Goal: Navigation & Orientation: Find specific page/section

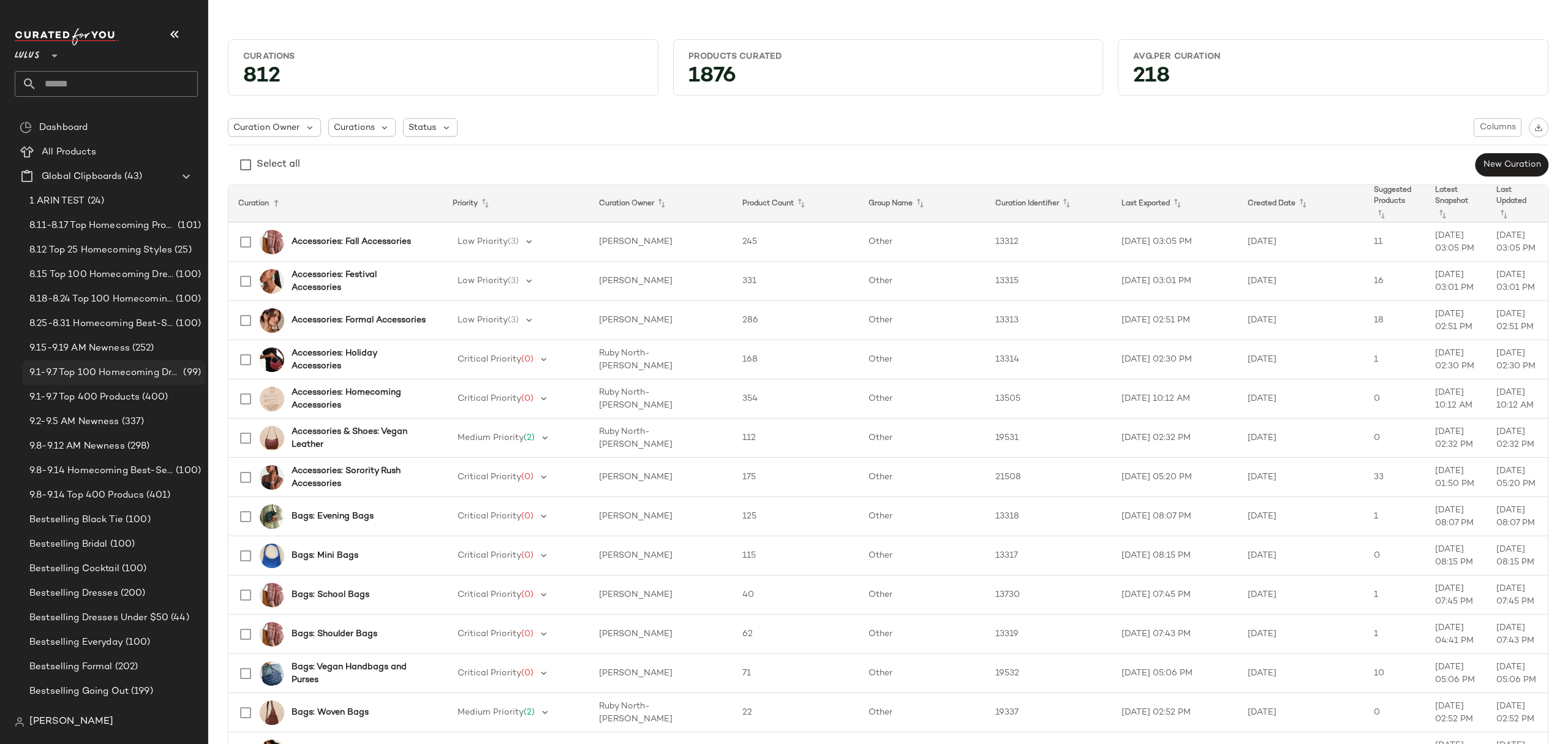
click at [121, 370] on span "9.1-9.7 Top 100 Homecoming Dresses" at bounding box center [105, 373] width 152 height 14
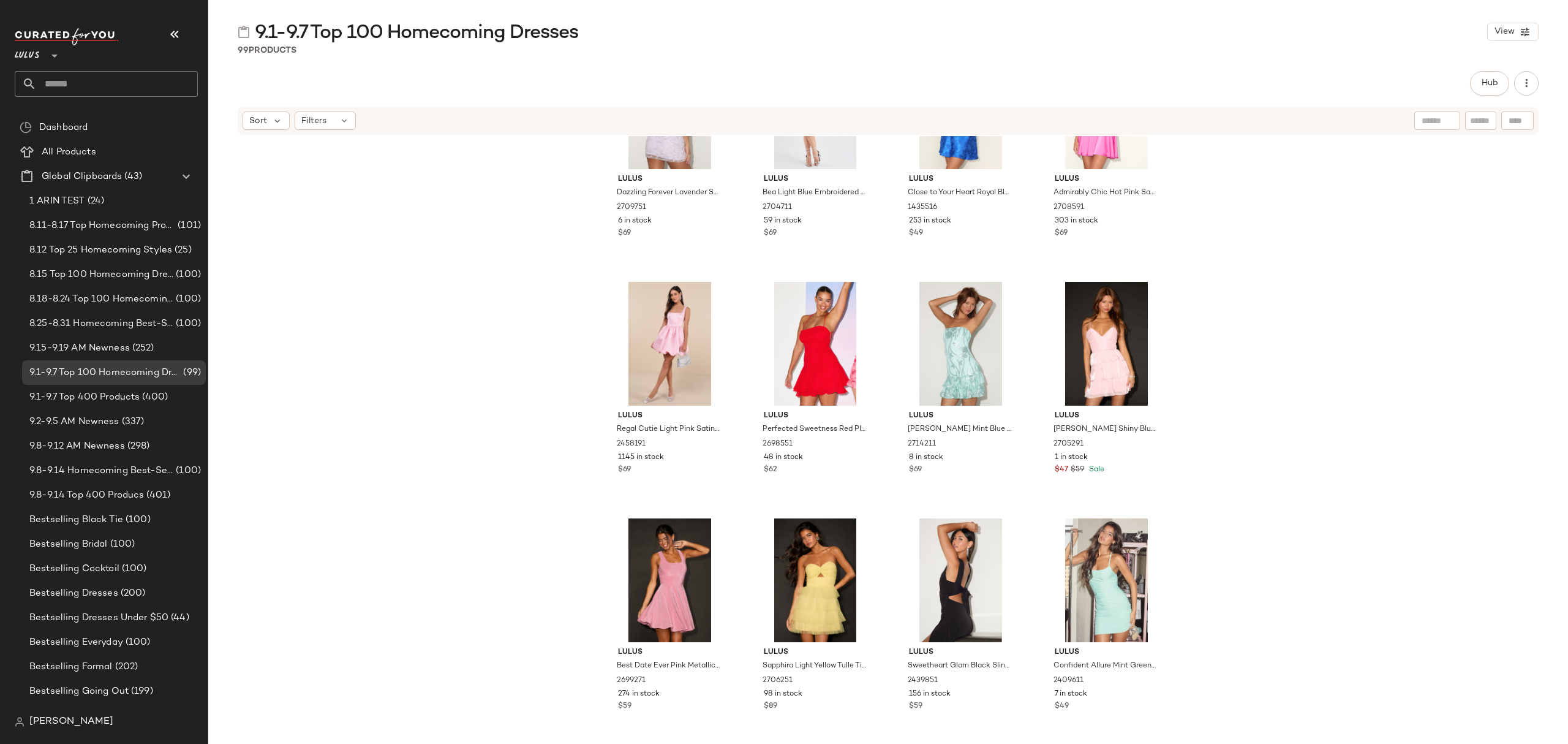
scroll to position [5309, 0]
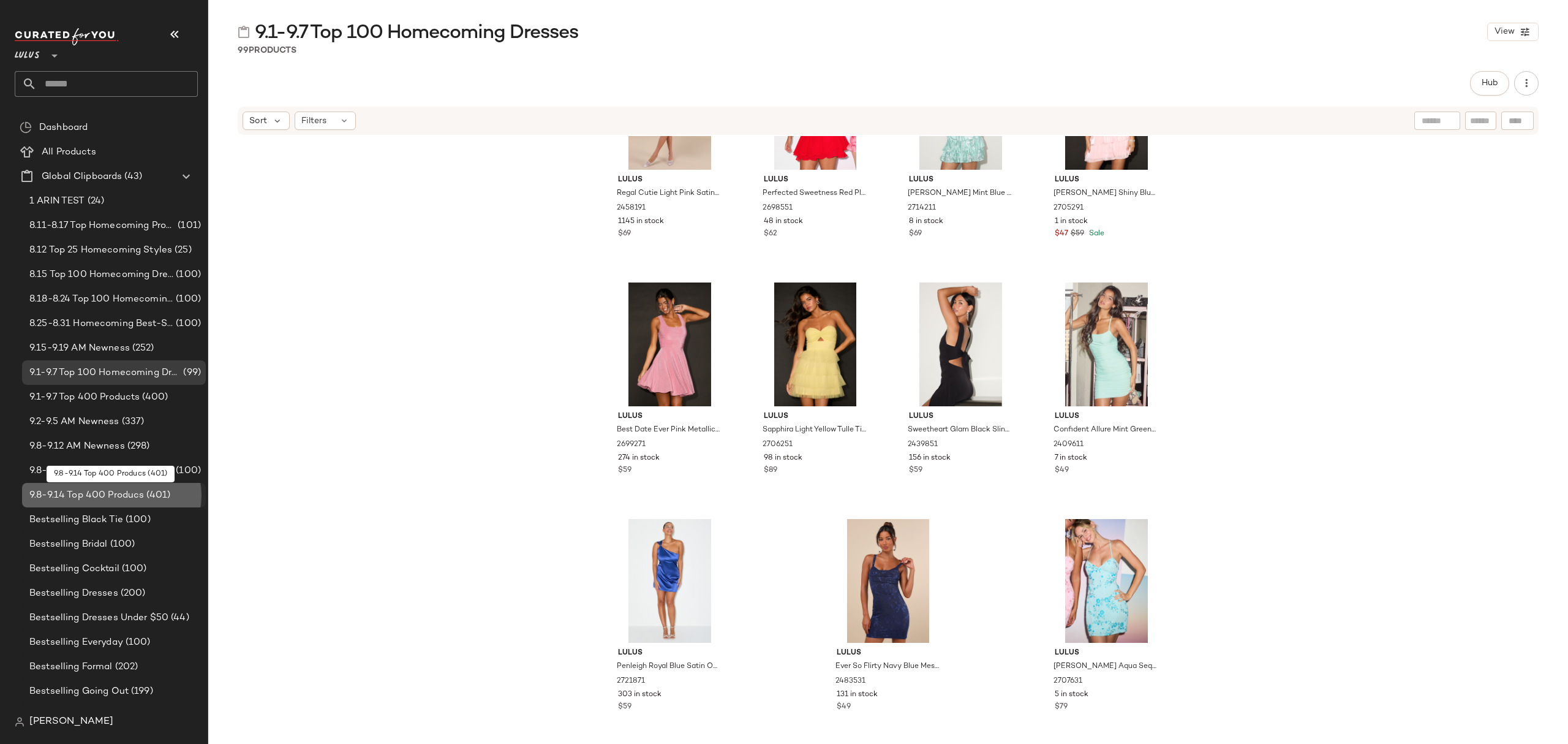
click at [144, 499] on span "(401)" at bounding box center [157, 496] width 26 height 14
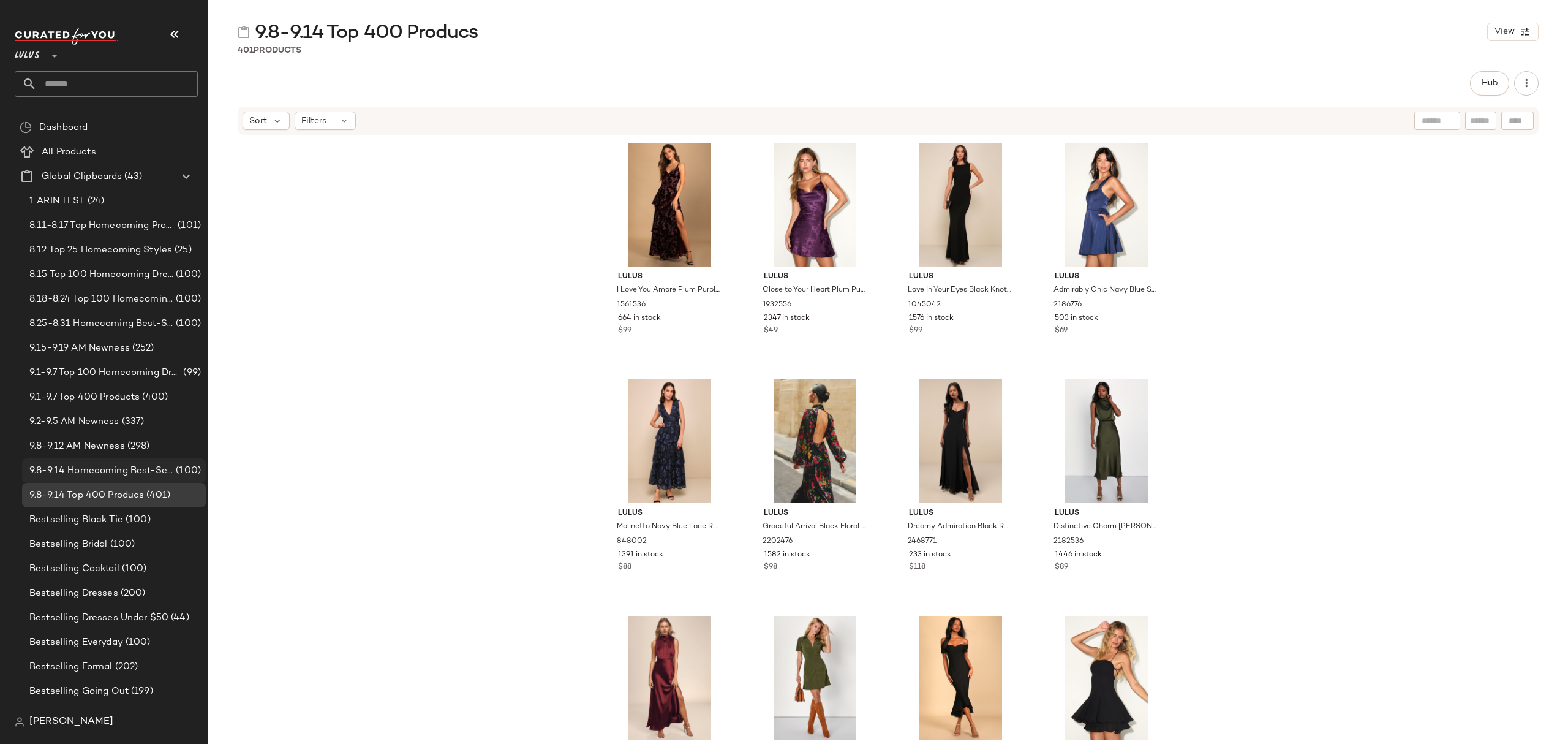
click at [165, 474] on span "9.8-9.14 Homecoming Best-Sellers" at bounding box center [101, 471] width 144 height 14
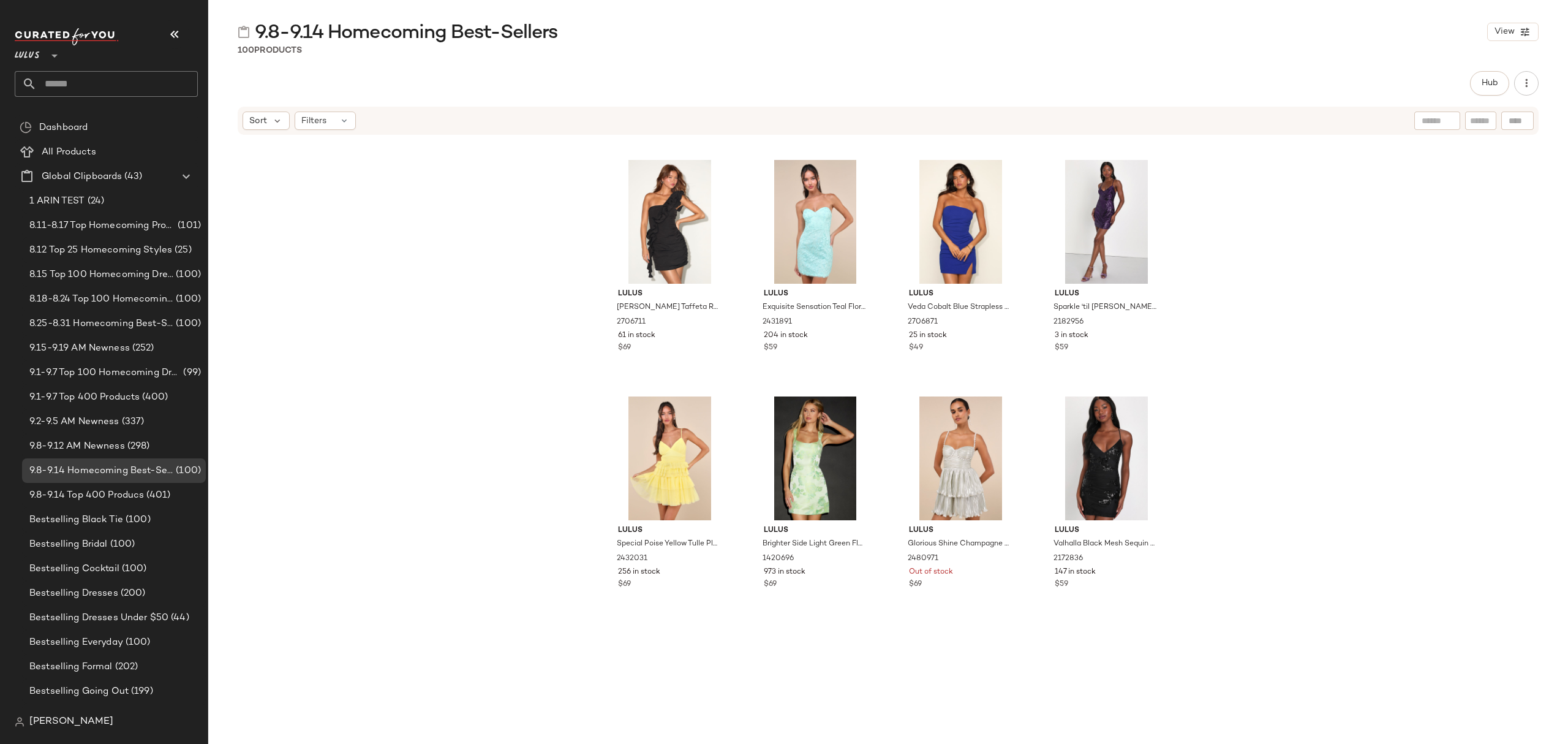
scroll to position [5309, 0]
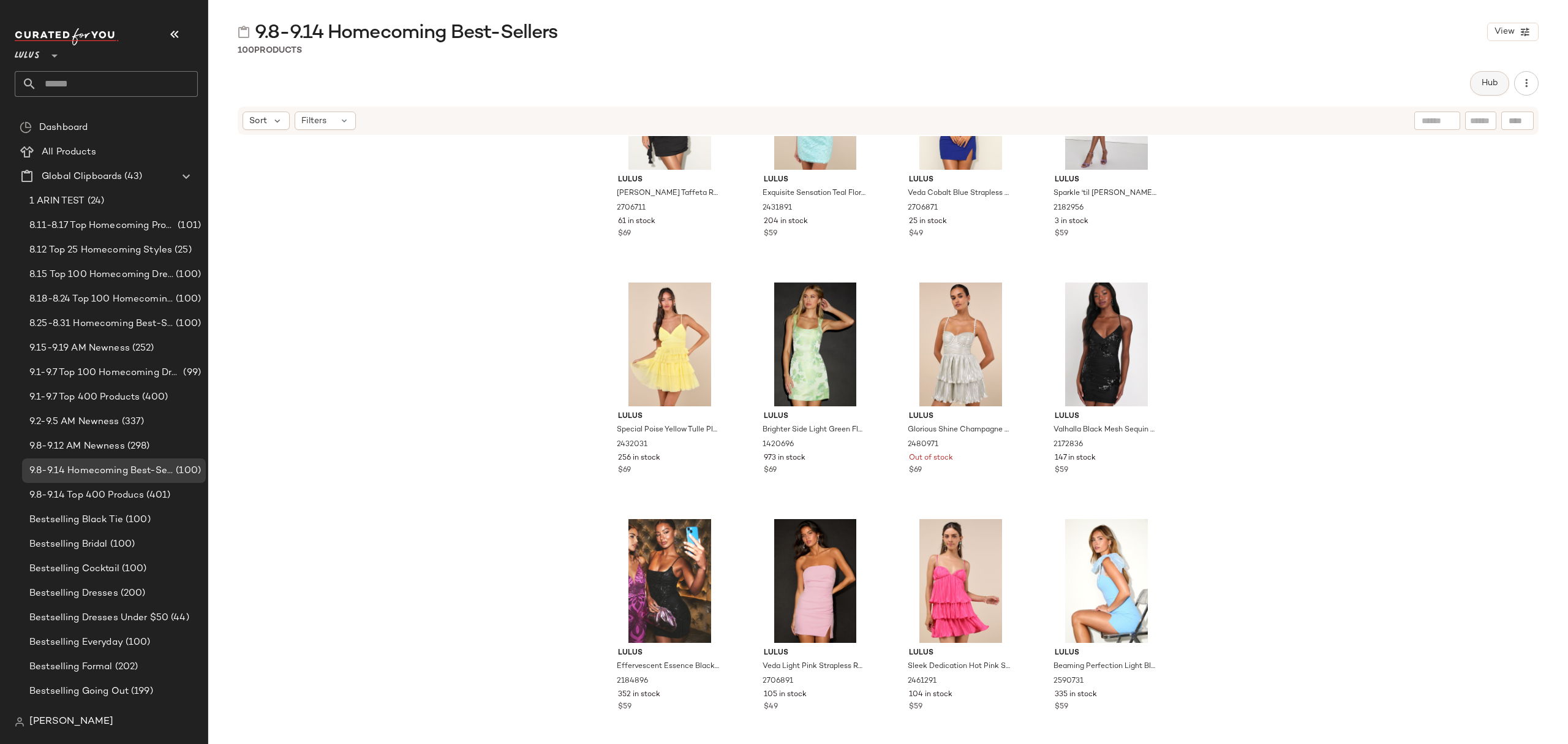
click at [1489, 88] on span "Hub" at bounding box center [1490, 83] width 17 height 10
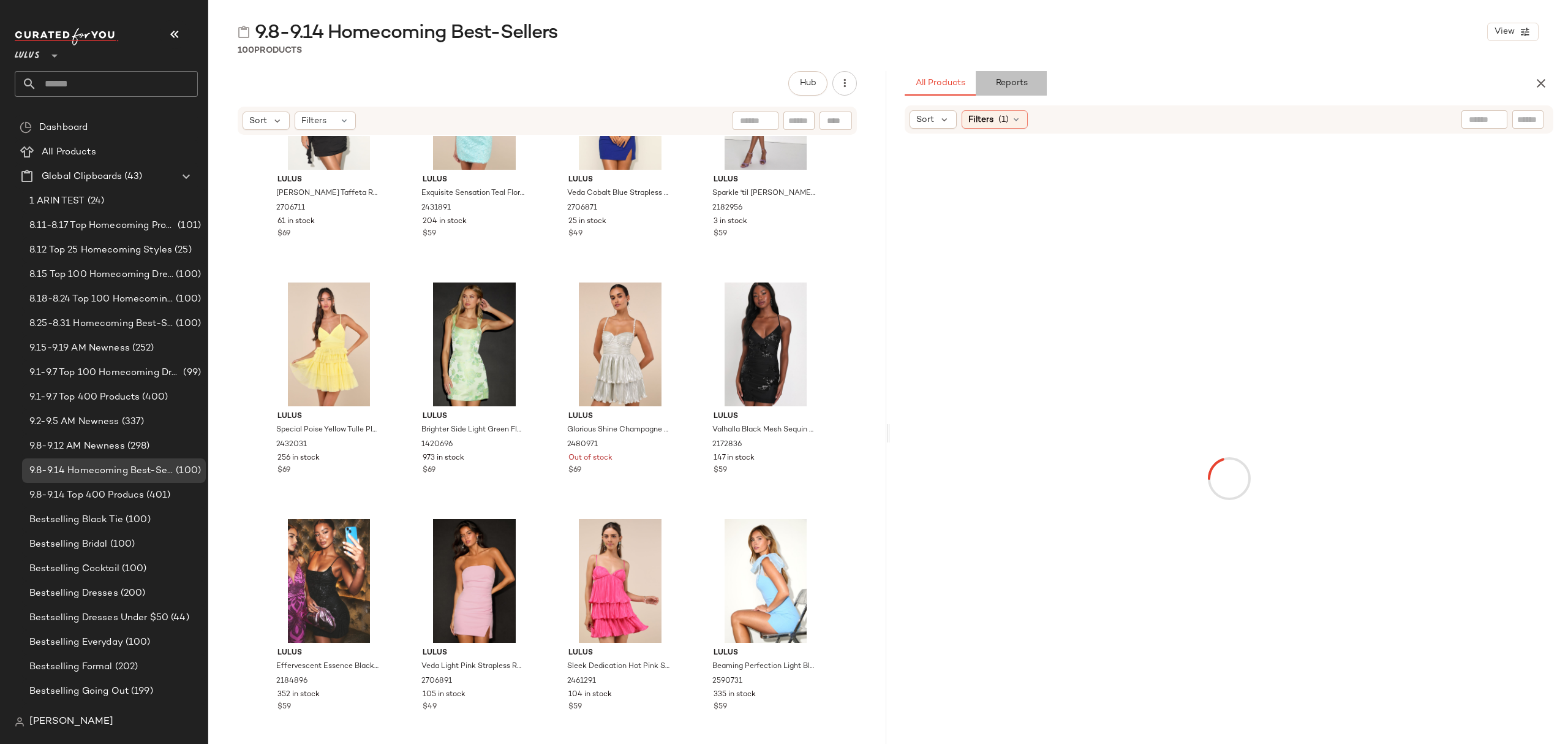
click at [1032, 86] on button "Reports" at bounding box center [1011, 83] width 71 height 25
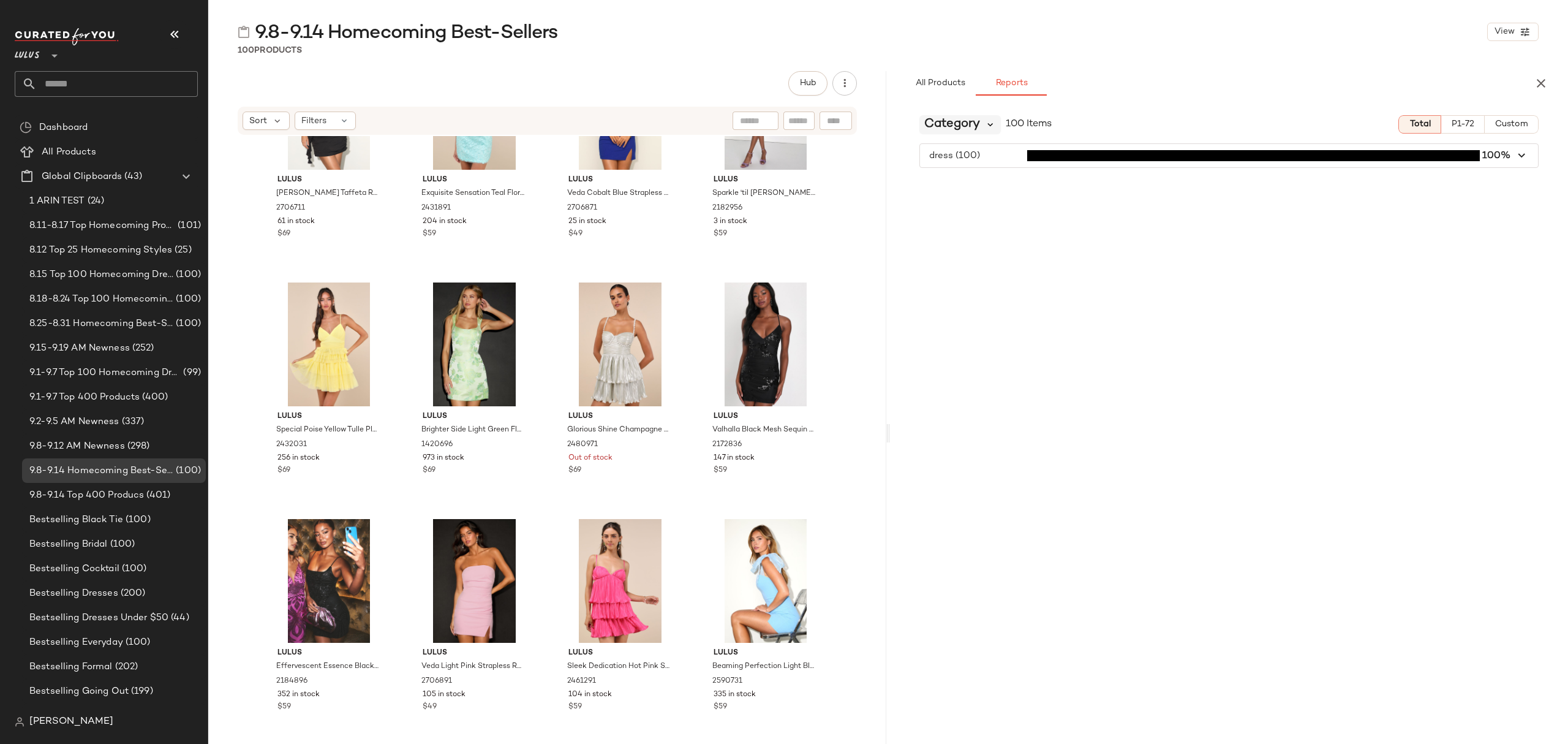
click at [994, 126] on icon at bounding box center [990, 124] width 11 height 11
click at [983, 181] on div "Category" at bounding box center [997, 181] width 136 height 15
click at [996, 131] on div "Category" at bounding box center [960, 124] width 81 height 18
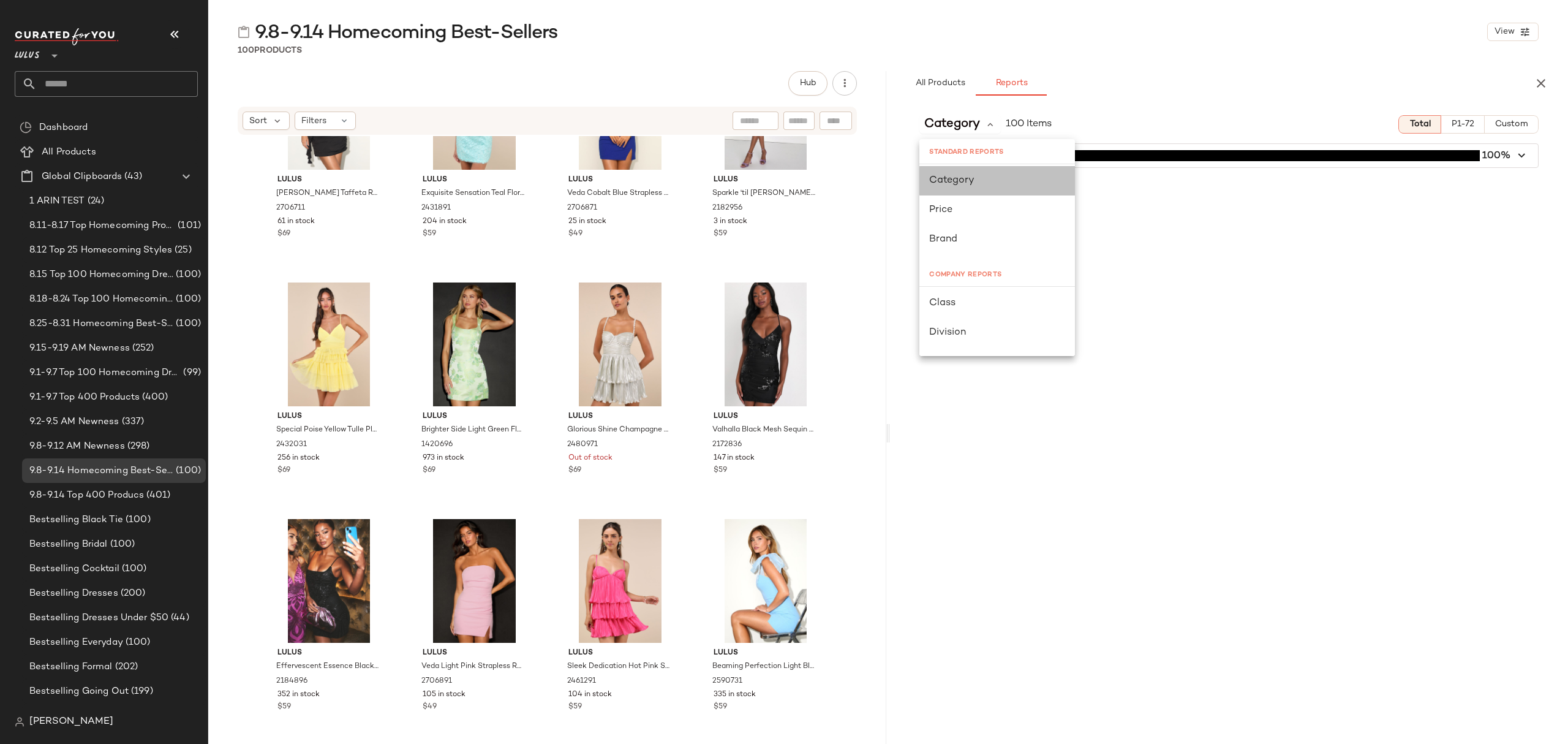
click at [986, 185] on div "Category" at bounding box center [997, 181] width 136 height 15
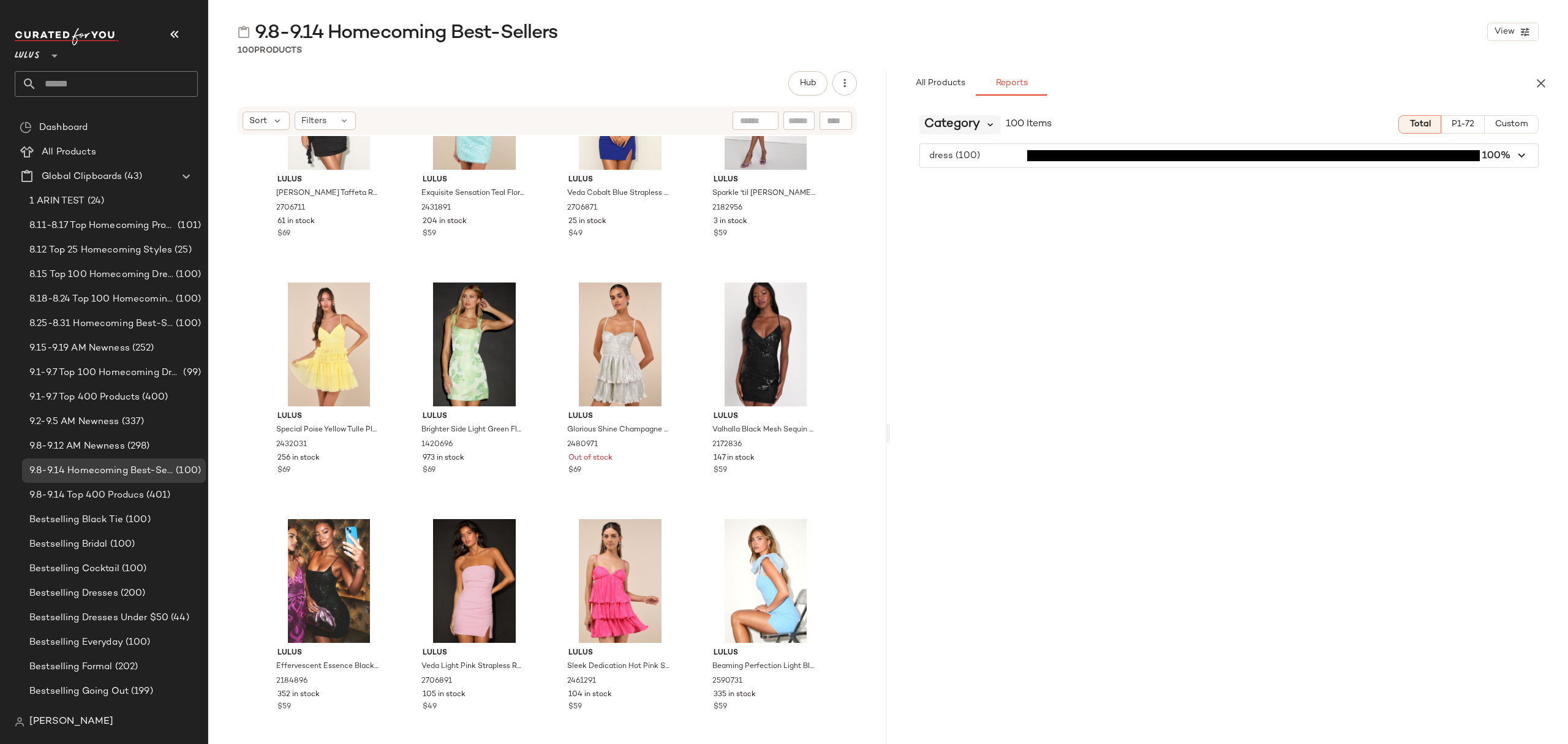
click at [988, 119] on icon at bounding box center [990, 124] width 11 height 11
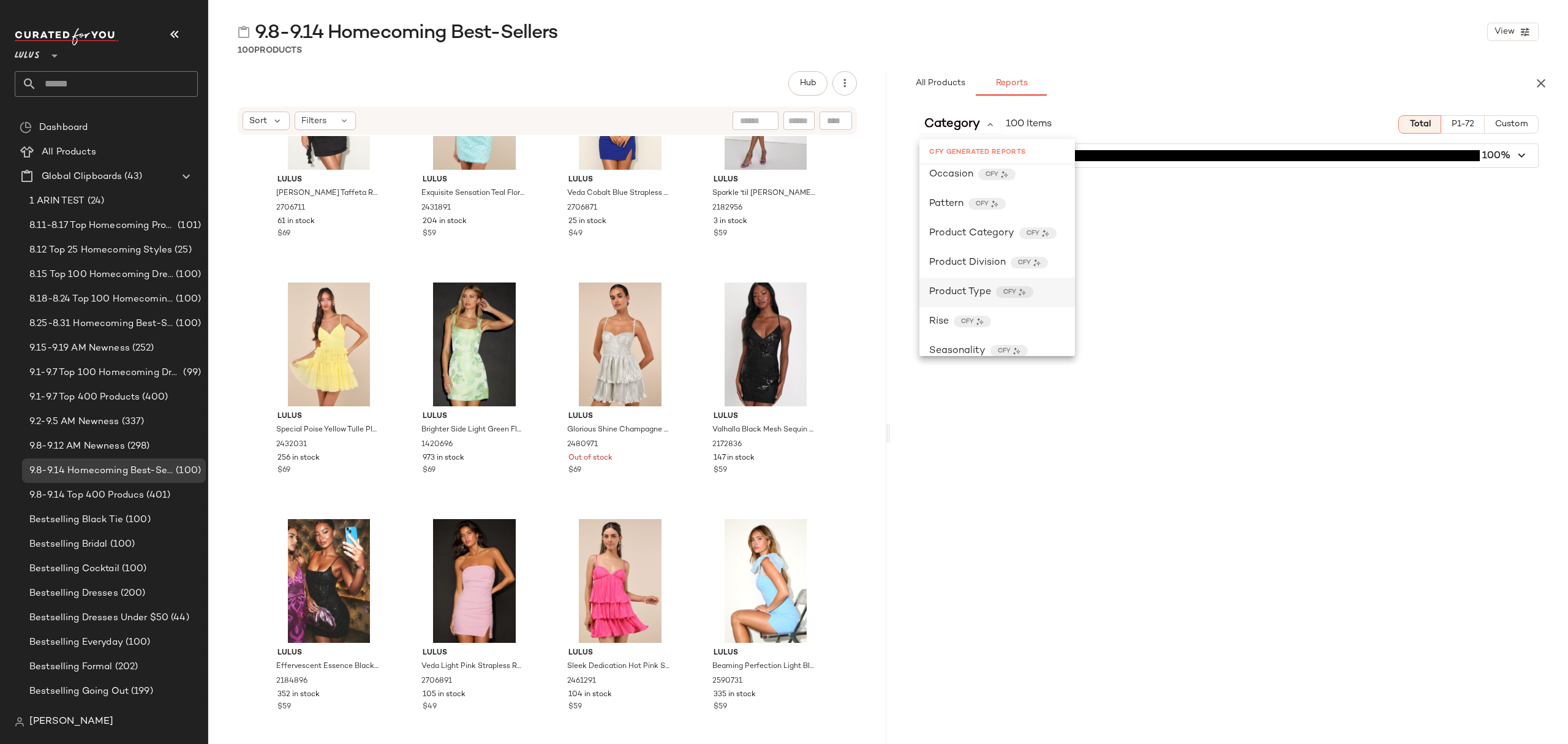
scroll to position [726, 0]
